Goal: Transaction & Acquisition: Purchase product/service

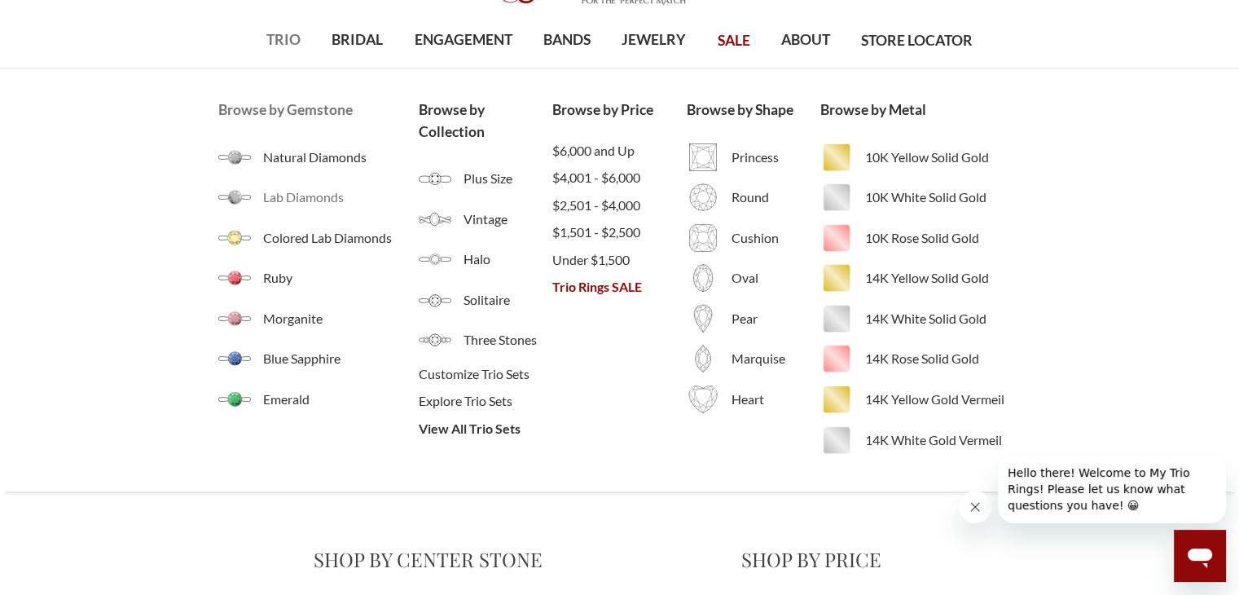
click at [307, 196] on span "Lab Diamonds" at bounding box center [341, 197] width 156 height 20
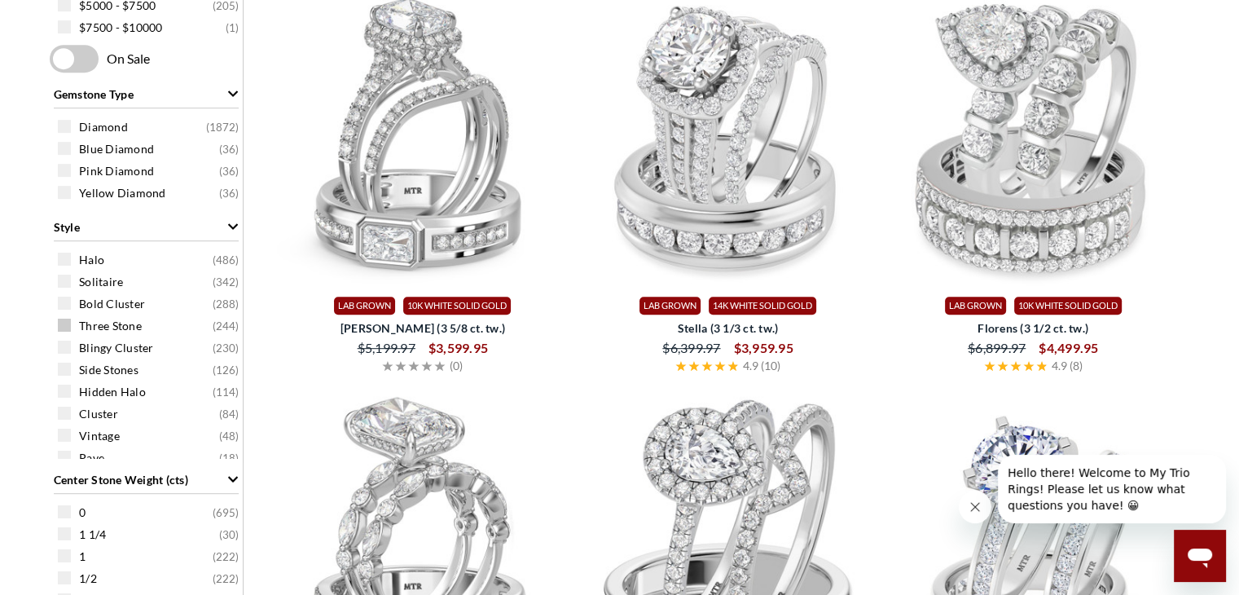
click at [215, 320] on small "( 244 )" at bounding box center [226, 326] width 26 height 16
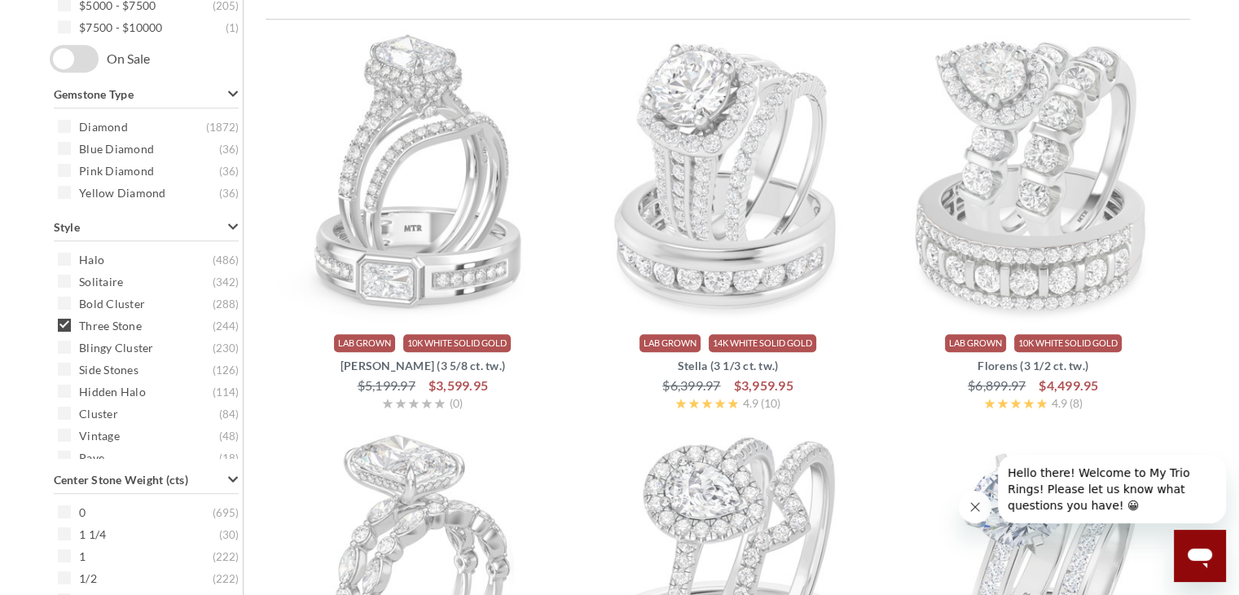
scroll to position [610, 0]
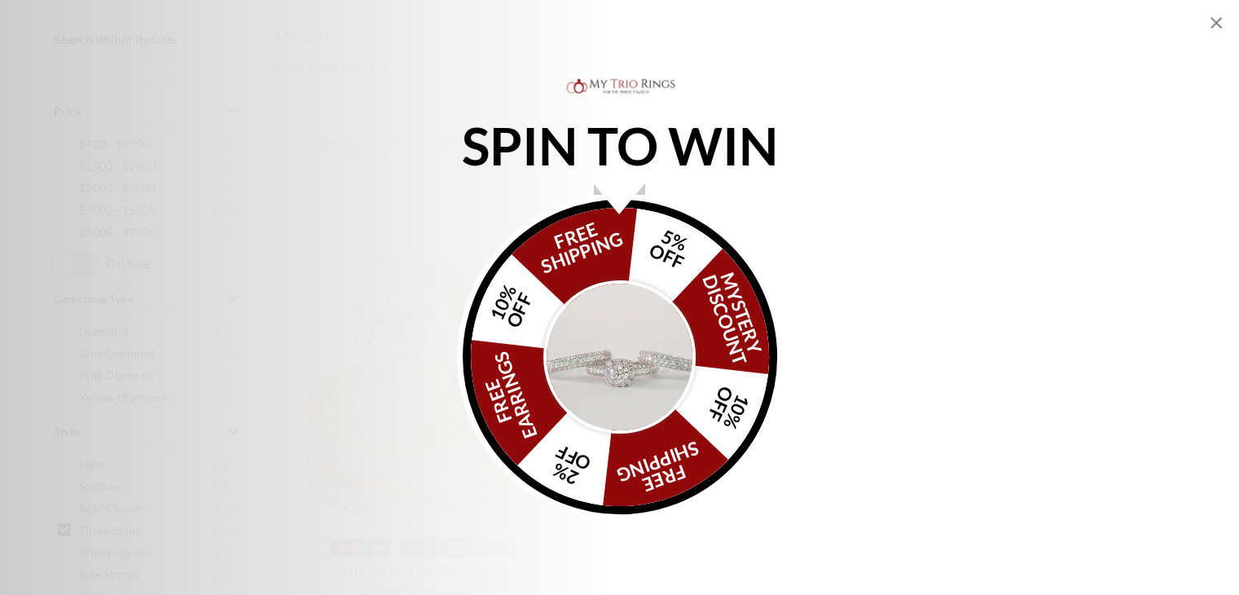
click at [608, 377] on img "Alia popup" at bounding box center [619, 356] width 153 height 153
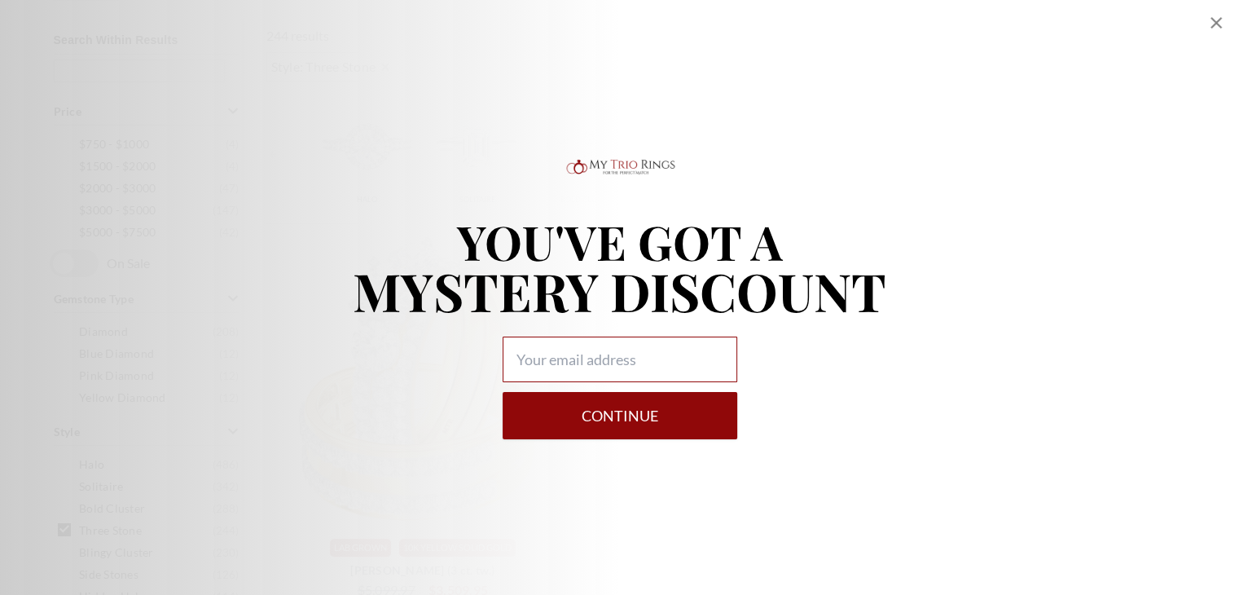
click at [529, 354] on input "Alia popup" at bounding box center [620, 359] width 235 height 46
type input "[EMAIL_ADDRESS][DOMAIN_NAME]"
click at [614, 407] on button "Continue" at bounding box center [620, 415] width 235 height 47
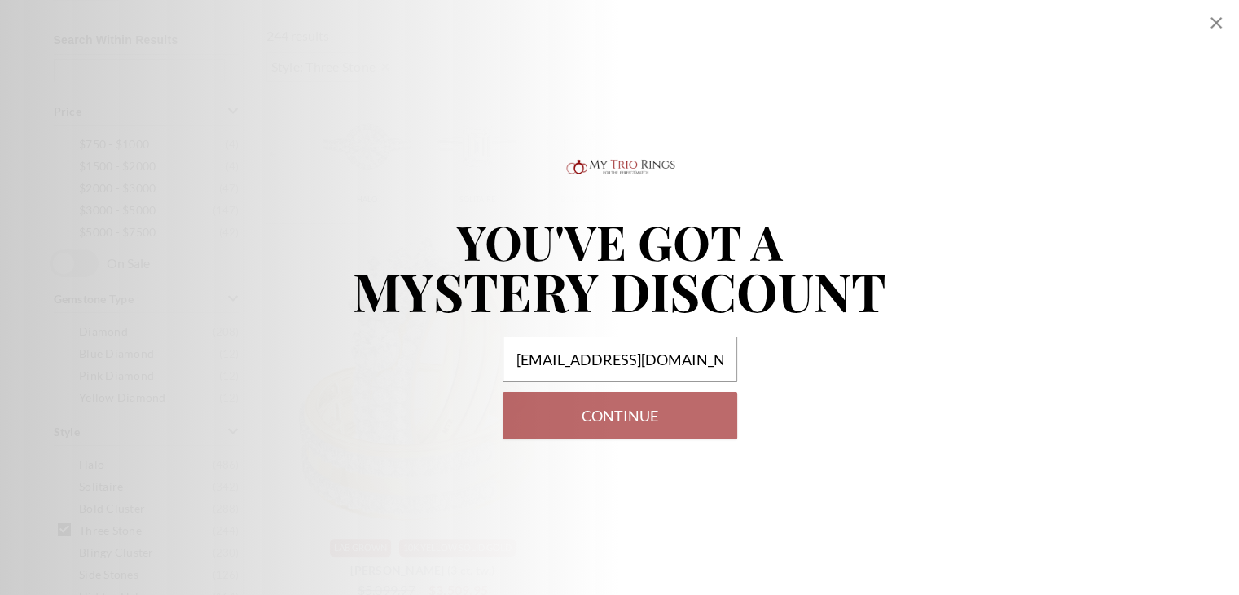
select select "US"
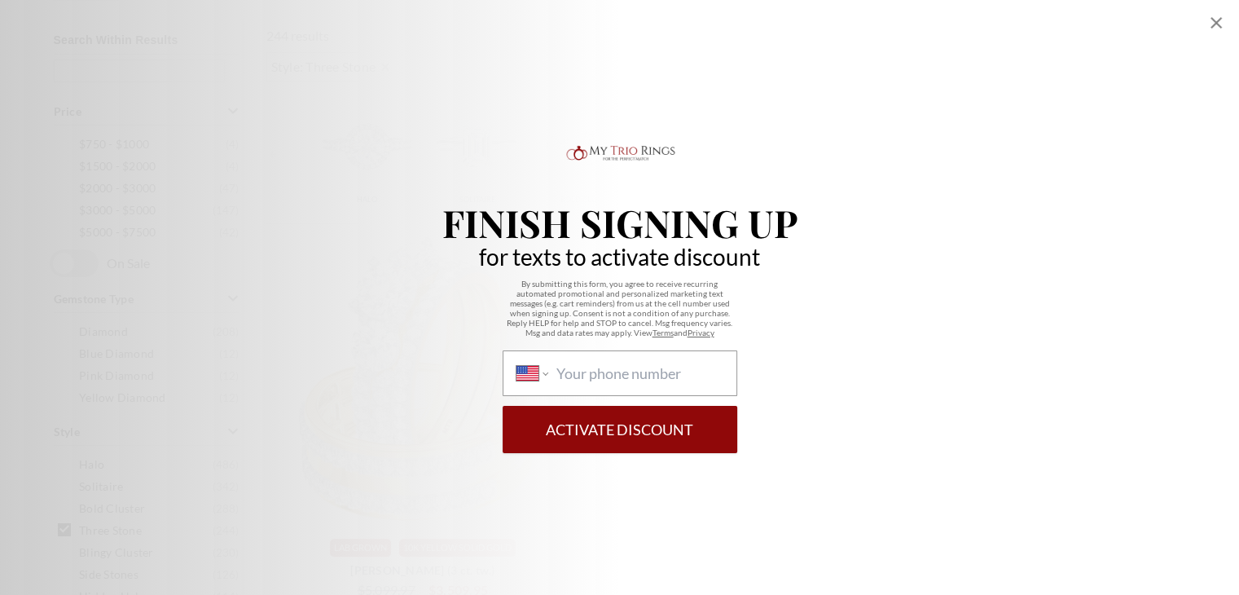
click at [604, 424] on button "Activate Discount" at bounding box center [620, 429] width 235 height 47
